Goal: Check status: Check status

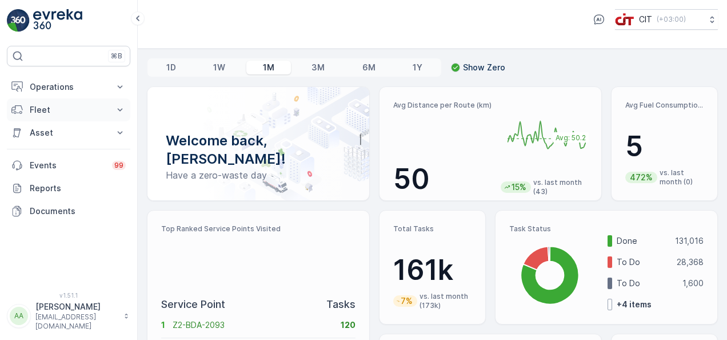
click at [43, 105] on p "Fleet" at bounding box center [69, 109] width 78 height 11
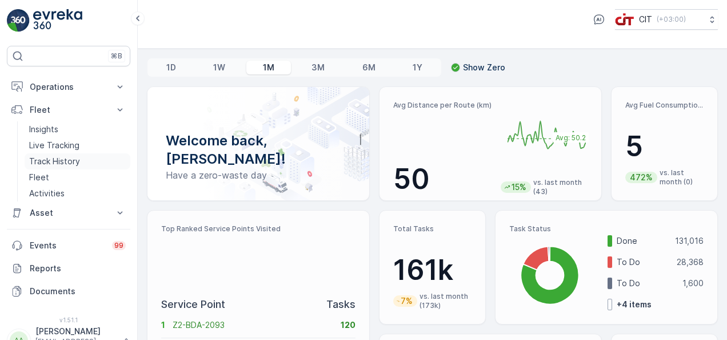
click at [68, 162] on p "Track History" at bounding box center [54, 161] width 51 height 11
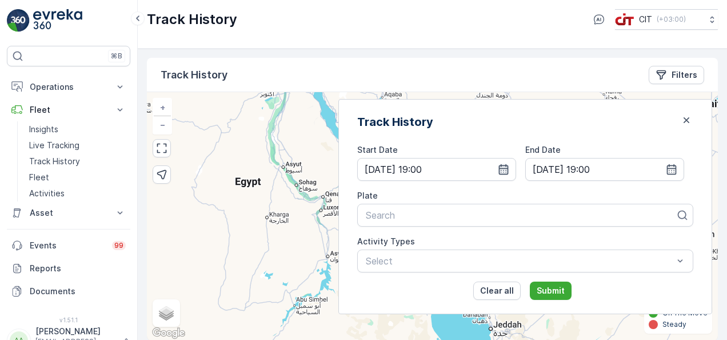
click at [510, 164] on icon "button" at bounding box center [503, 169] width 11 height 11
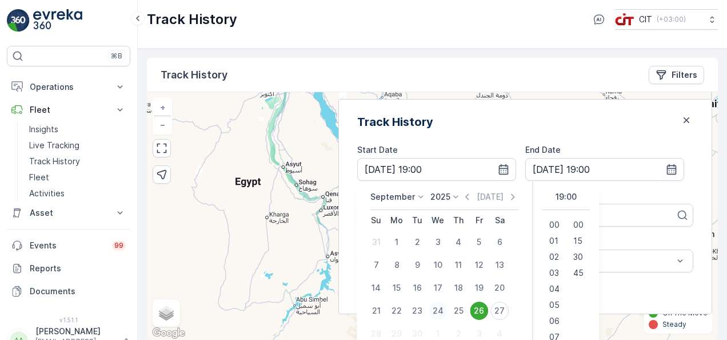
click at [447, 312] on div "24" at bounding box center [438, 310] width 18 height 18
type input "[DATE] 19:00"
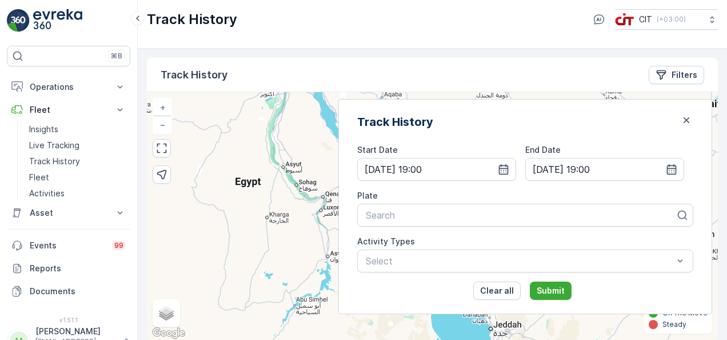
type input "[DATE] 19:00"
click at [509, 167] on icon "button" at bounding box center [504, 169] width 10 height 10
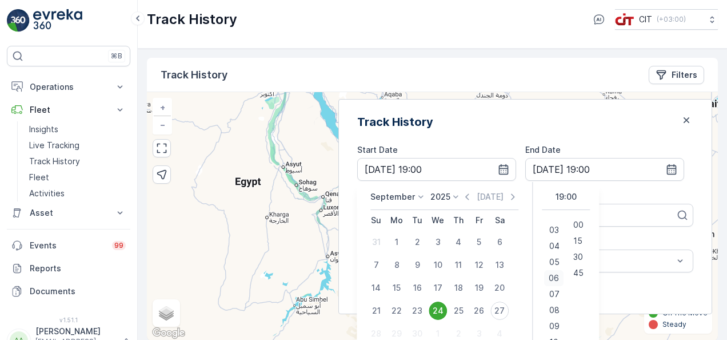
scroll to position [43, 0]
click at [560, 278] on span "06" at bounding box center [555, 277] width 10 height 11
type input "[DATE] 06:00"
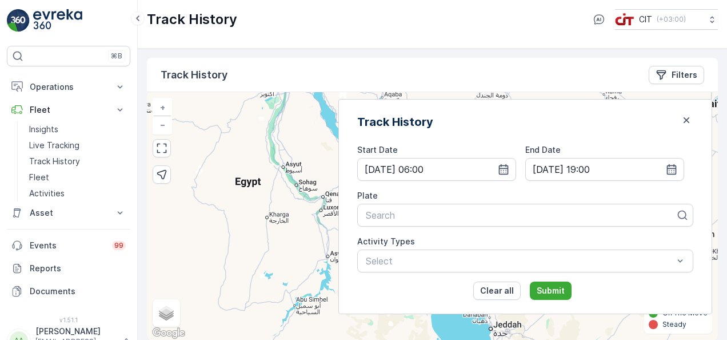
click at [638, 144] on div "End Date" at bounding box center [605, 149] width 159 height 11
click at [668, 161] on input "[DATE] 19:00" at bounding box center [605, 169] width 159 height 23
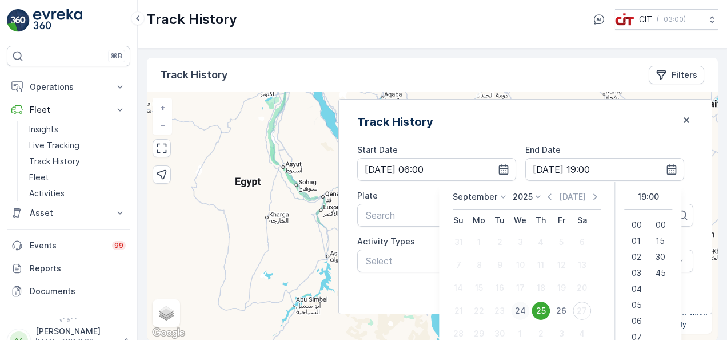
click at [530, 309] on div "24" at bounding box center [520, 310] width 18 height 18
type input "[DATE] 19:00"
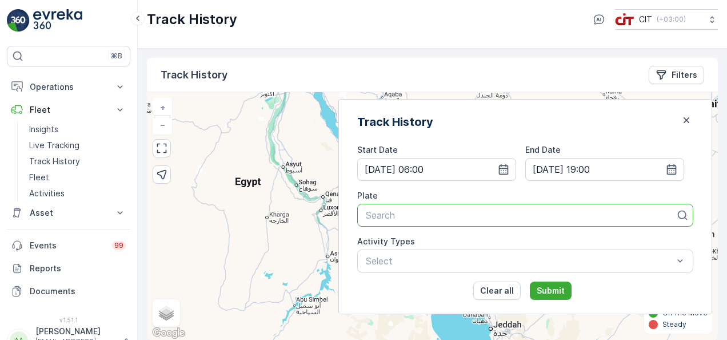
click at [421, 213] on div at bounding box center [521, 215] width 312 height 10
type input "b"
type input "BE"
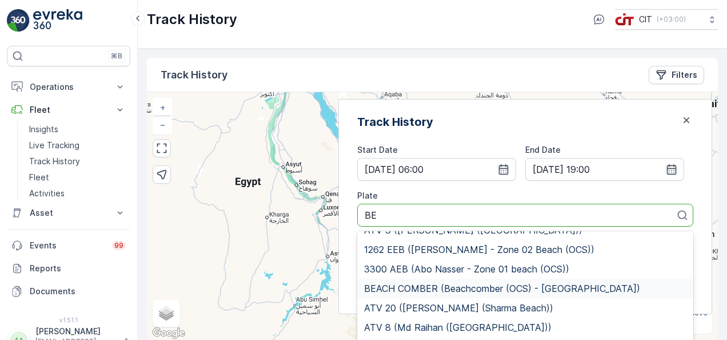
scroll to position [121, 0]
click at [467, 282] on span "BEACH COMBER (Beachcomber (OCS) - [GEOGRAPHIC_DATA])" at bounding box center [502, 287] width 276 height 10
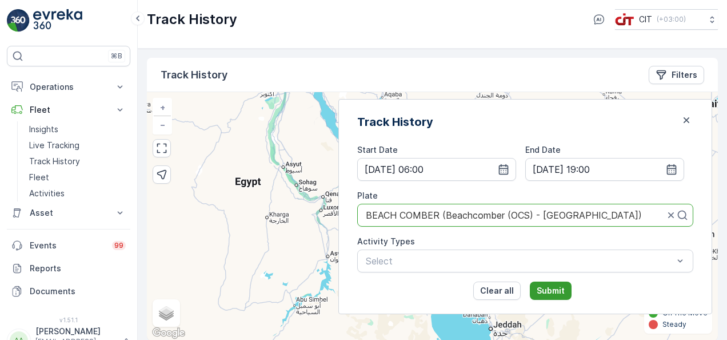
click at [560, 293] on p "Submit" at bounding box center [551, 290] width 28 height 11
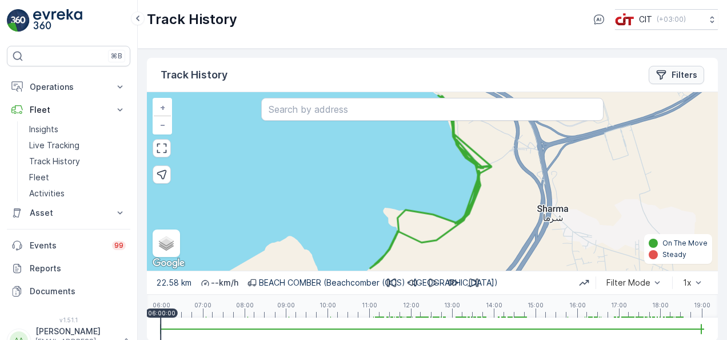
click at [683, 76] on p "Filters" at bounding box center [685, 74] width 26 height 11
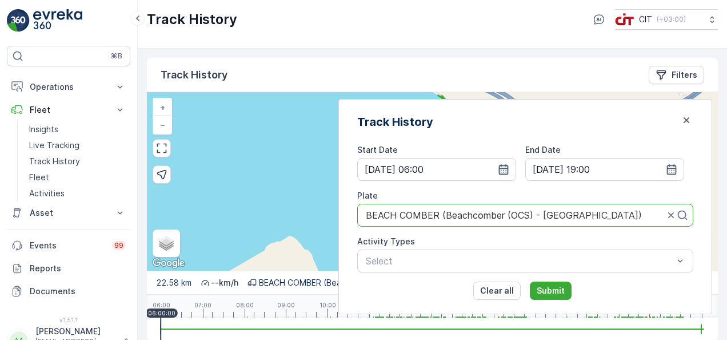
click at [510, 166] on icon "button" at bounding box center [503, 169] width 11 height 11
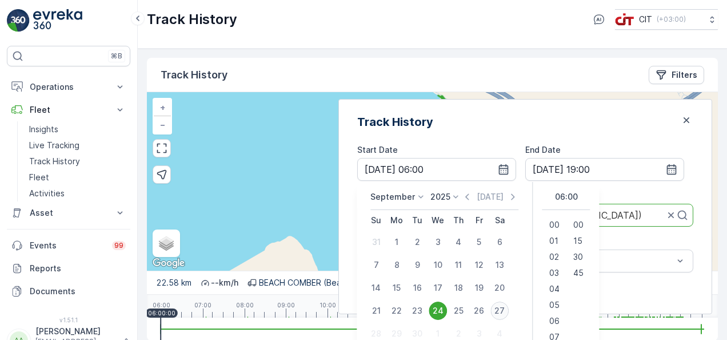
click at [509, 312] on div "27" at bounding box center [500, 310] width 18 height 18
type input "[DATE] 06:00"
type input "[DATE] 19:00"
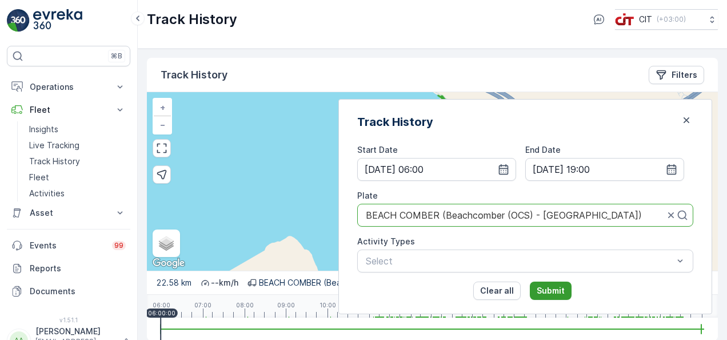
click at [564, 283] on button "Submit" at bounding box center [551, 290] width 42 height 18
